Goal: Task Accomplishment & Management: Use online tool/utility

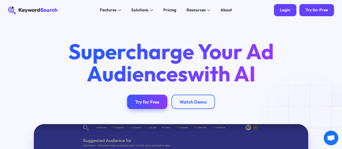
click at [288, 9] on div "Login" at bounding box center [285, 10] width 10 height 5
